Goal: Check status: Check status

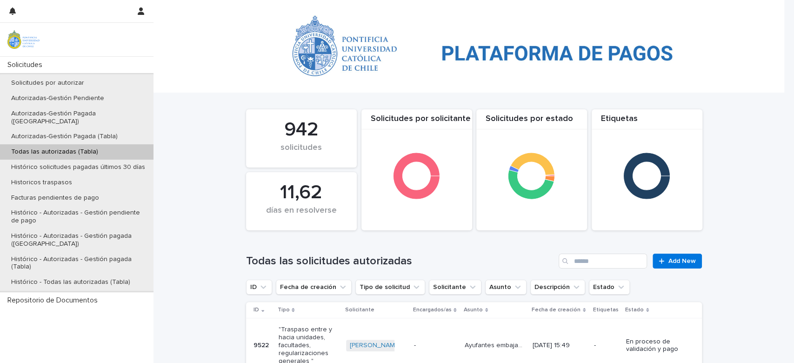
scroll to position [186, 0]
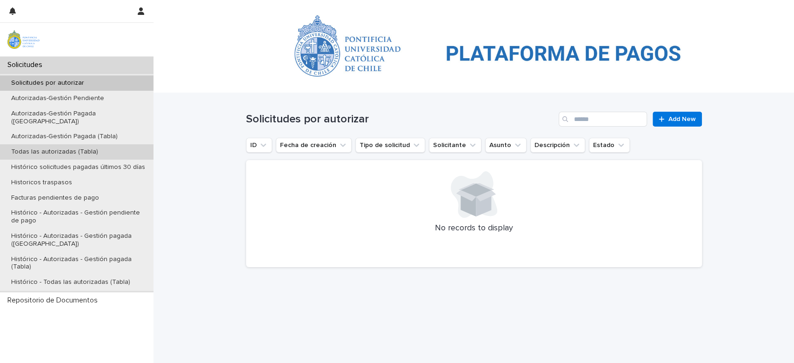
click at [58, 144] on div "Todas las autorizadas (Tabla)" at bounding box center [77, 151] width 154 height 15
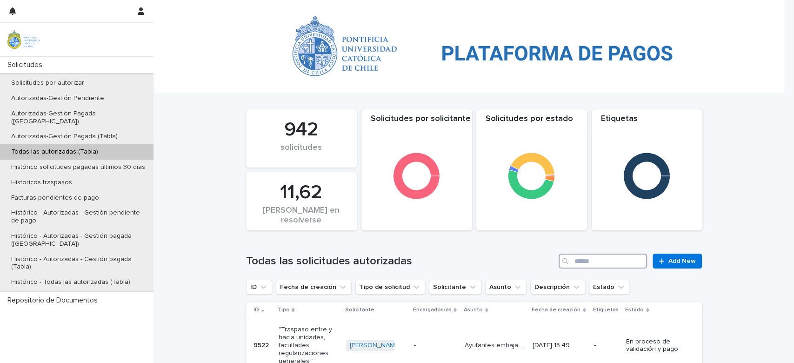
click at [603, 267] on input "Search" at bounding box center [603, 261] width 88 height 15
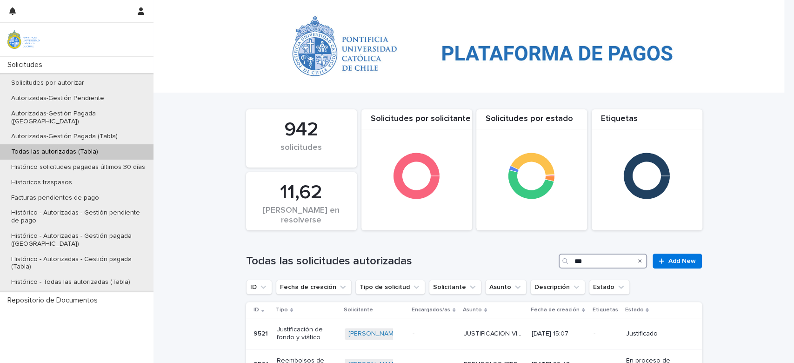
type input "***"
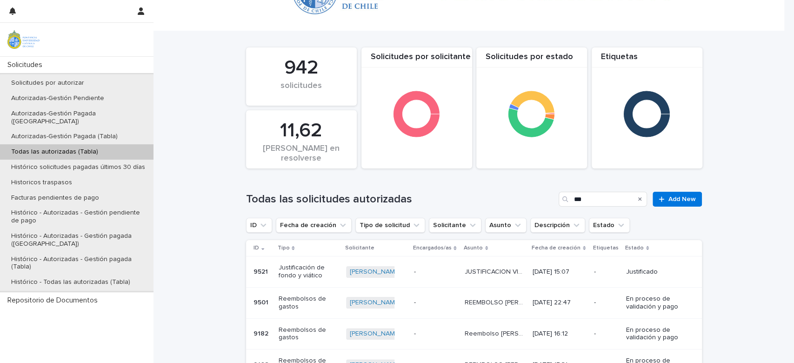
click at [521, 311] on td "REEMBOLSO EUGENIA COCINA REEMBOLSO EUGENIA COCINA" at bounding box center [495, 302] width 68 height 31
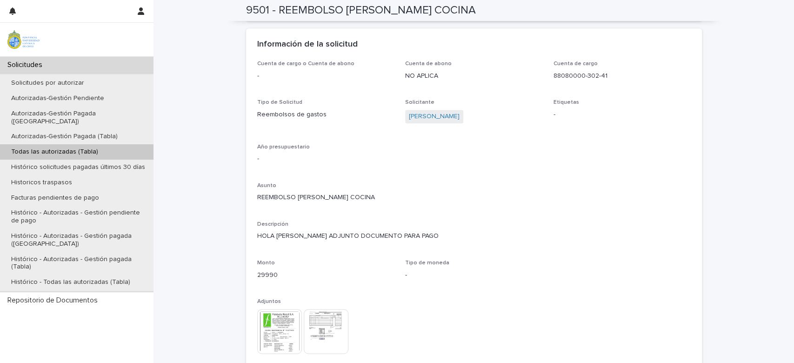
scroll to position [750, 0]
